Goal: Information Seeking & Learning: Find contact information

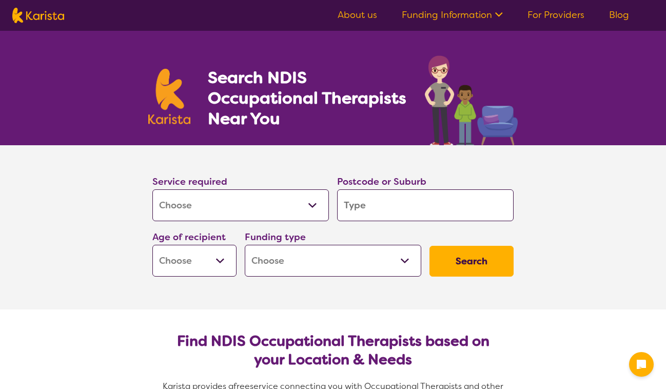
select select "[MEDICAL_DATA]"
click at [376, 212] on input "search" at bounding box center [425, 205] width 177 height 32
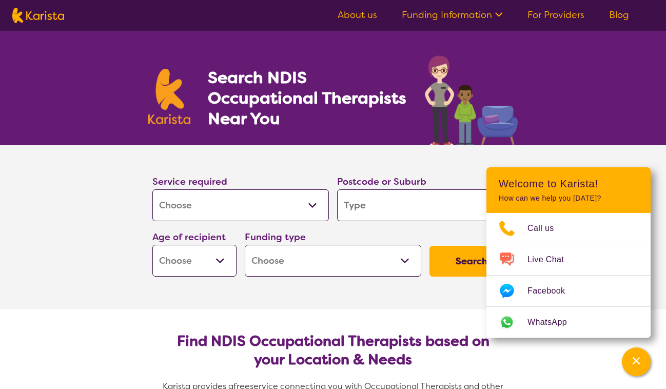
click at [374, 205] on input "search" at bounding box center [425, 205] width 177 height 32
type input "5"
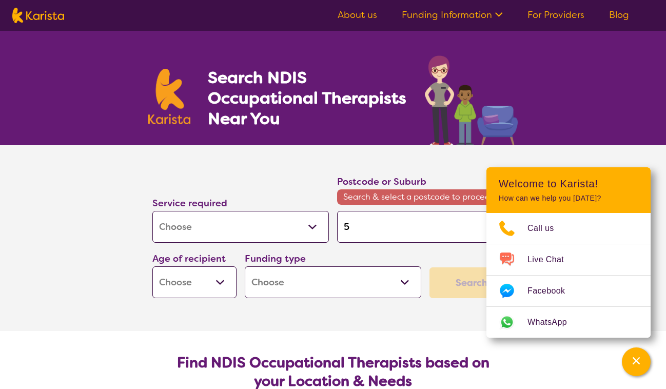
type input "50"
type input "504"
type input "5042"
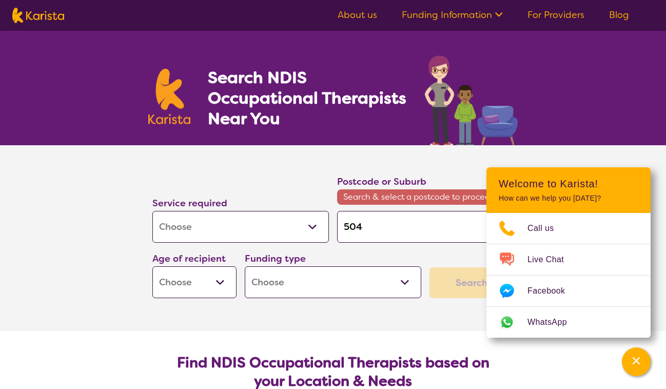
type input "5042"
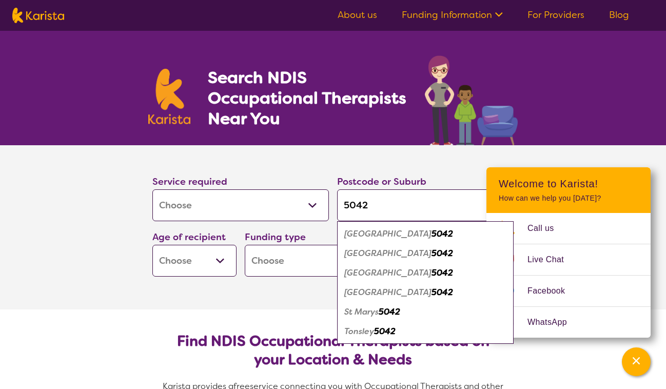
type input "5042"
click at [373, 295] on em "[GEOGRAPHIC_DATA]" at bounding box center [387, 292] width 87 height 11
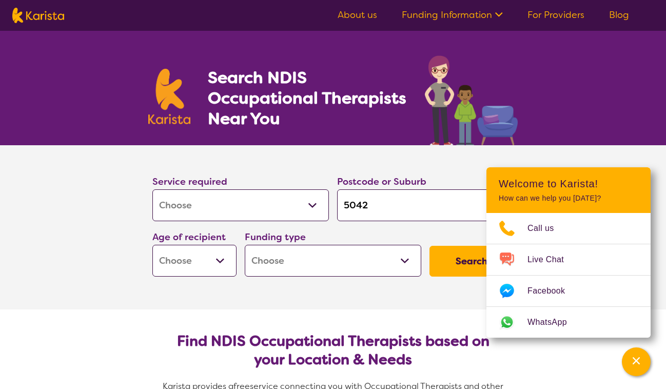
click at [327, 307] on section "Service required Allied Health Assistant Assessment ([MEDICAL_DATA] or [MEDICAL…" at bounding box center [333, 227] width 411 height 164
click at [216, 263] on select "Early Childhood - 0 to 9 Child - 10 to 11 Adolescent - 12 to 17 Adult - 18 to 6…" at bounding box center [194, 261] width 84 height 32
select select "AD"
click at [152, 245] on select "Early Childhood - 0 to 9 Child - 10 to 11 Adolescent - 12 to 17 Adult - 18 to 6…" at bounding box center [194, 261] width 84 height 32
select select "AD"
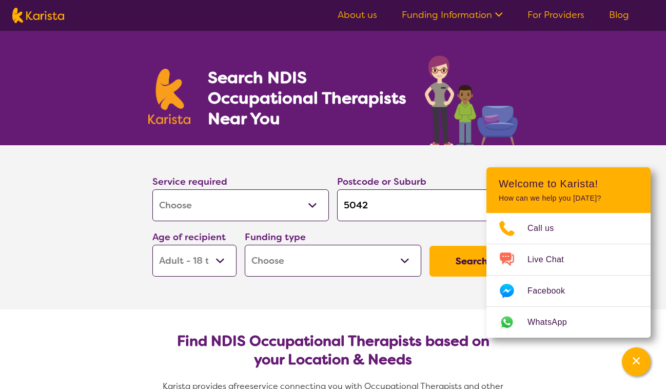
click at [340, 253] on select "Home Care Package (HCP) National Disability Insurance Scheme (NDIS) I don't know" at bounding box center [333, 261] width 177 height 32
select select "NDIS"
click at [245, 245] on select "Home Care Package (HCP) National Disability Insurance Scheme (NDIS) I don't know" at bounding box center [333, 261] width 177 height 32
select select "NDIS"
click at [461, 263] on button "Search" at bounding box center [472, 261] width 84 height 31
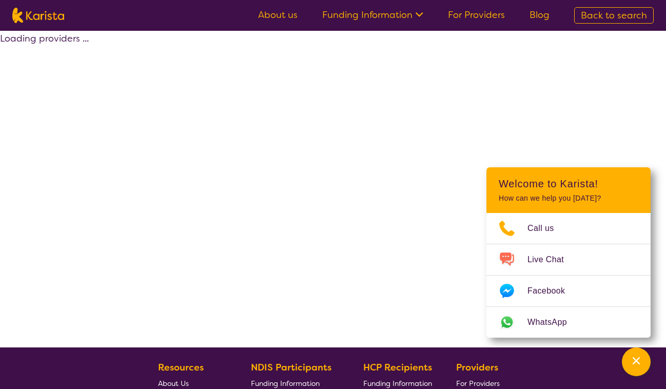
select select "by_score"
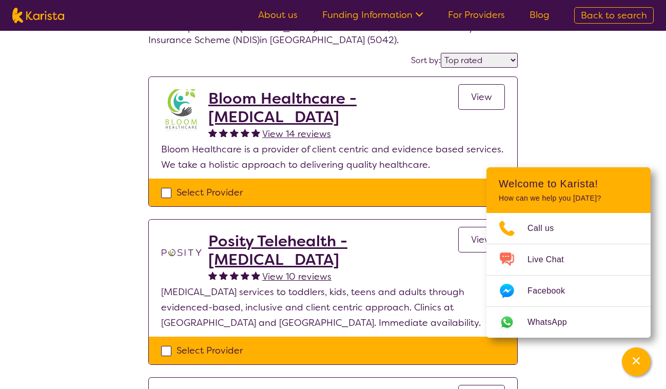
scroll to position [66, 0]
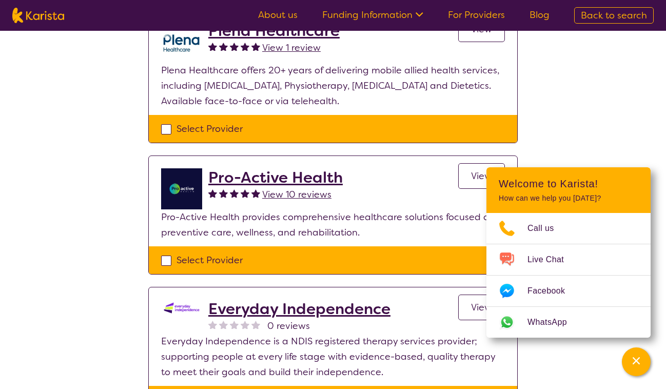
scroll to position [561, 0]
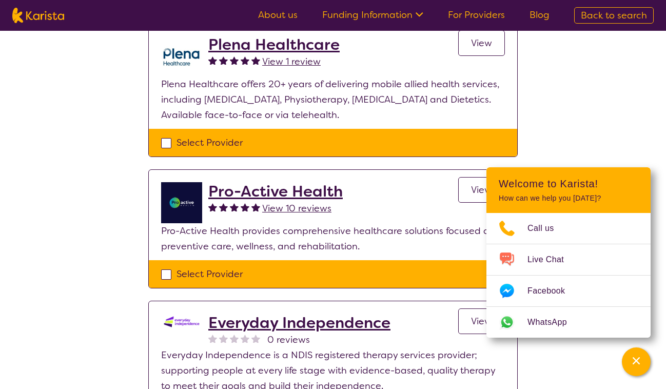
click at [255, 182] on h2 "Pro-Active Health" at bounding box center [275, 191] width 134 height 18
